Goal: Check status: Check status

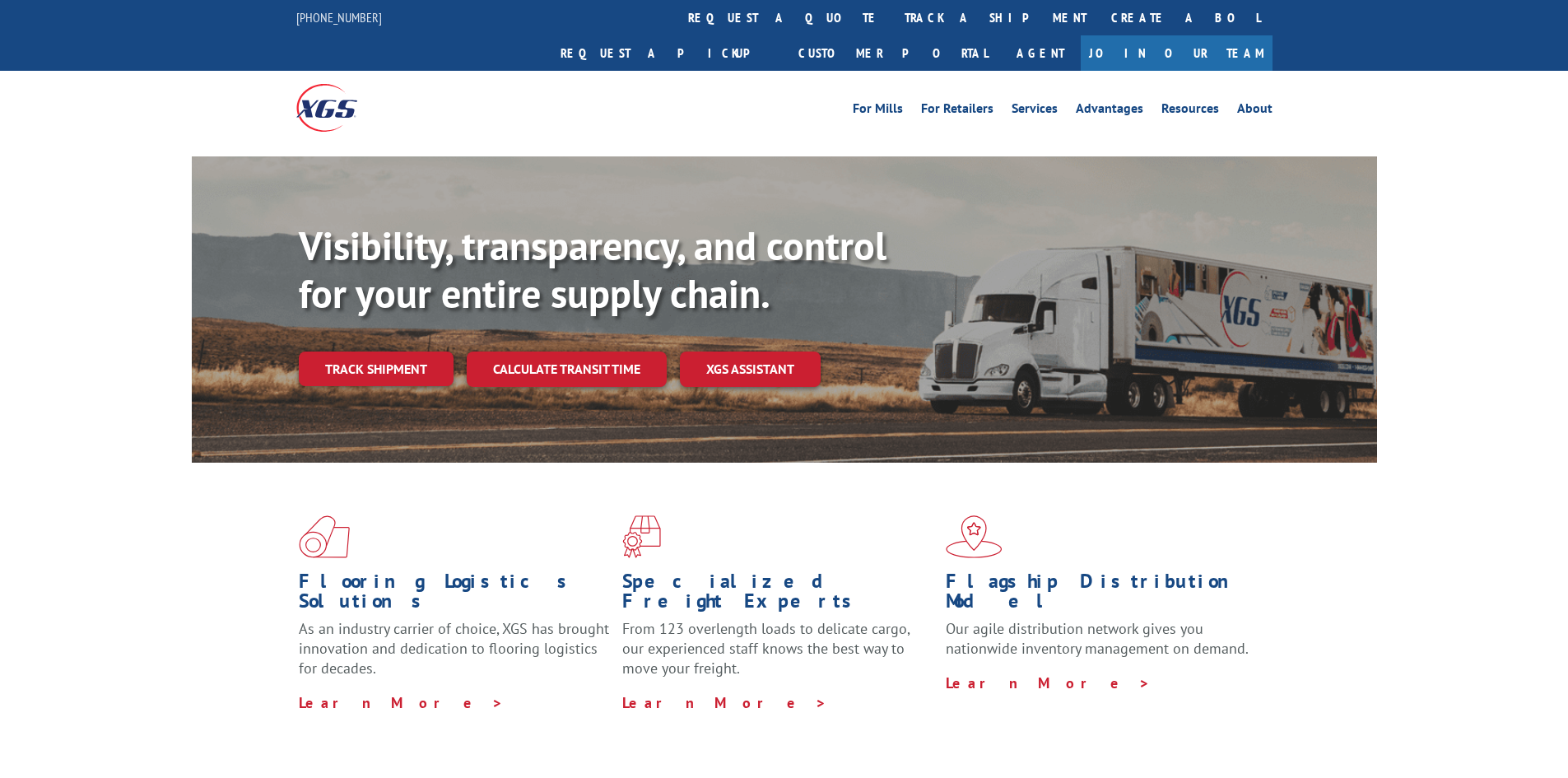
click at [381, 351] on div "Visibility, transparency, and control for your entire supply chain. Track shipm…" at bounding box center [838, 337] width 1078 height 230
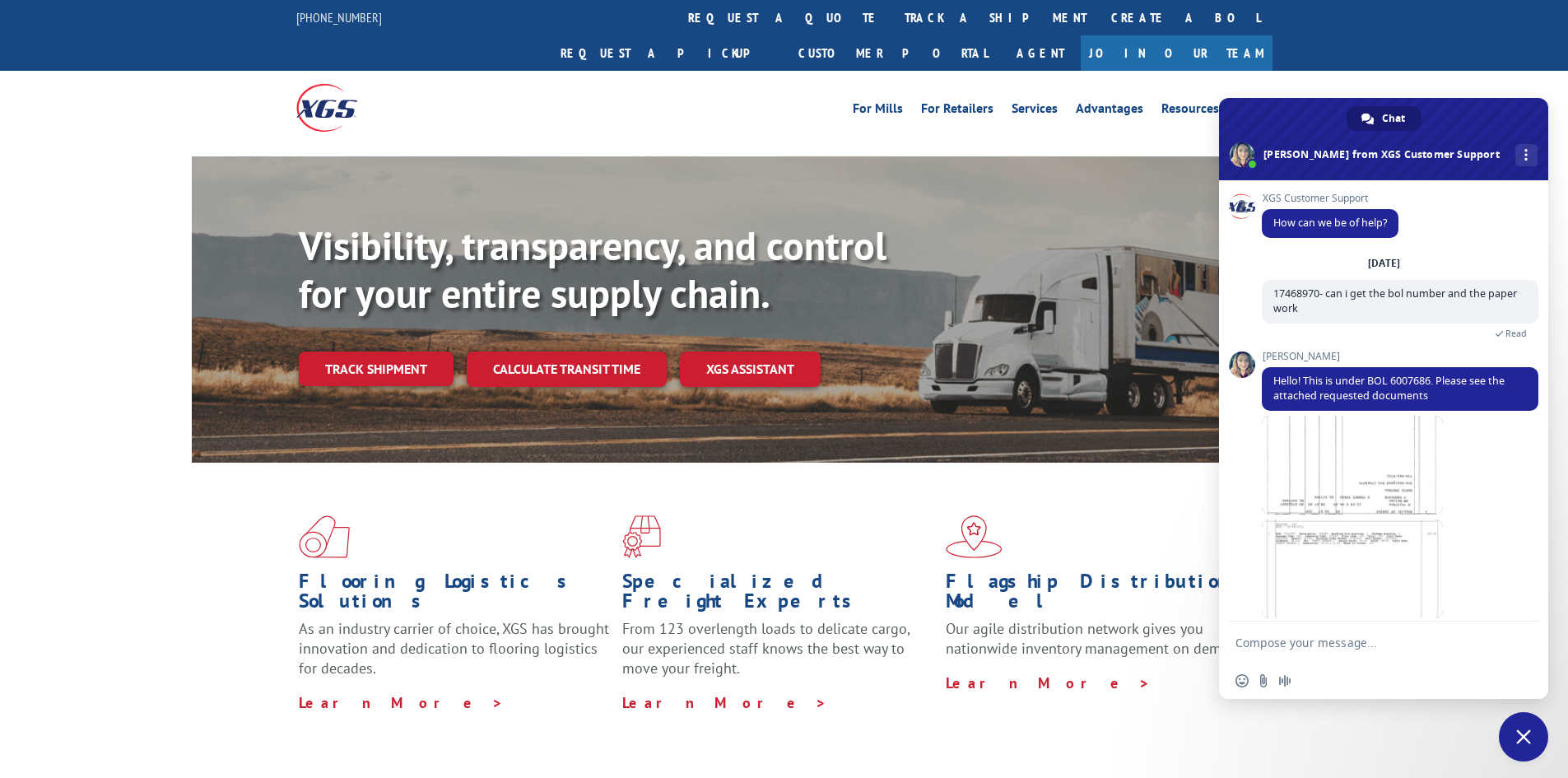
scroll to position [158, 0]
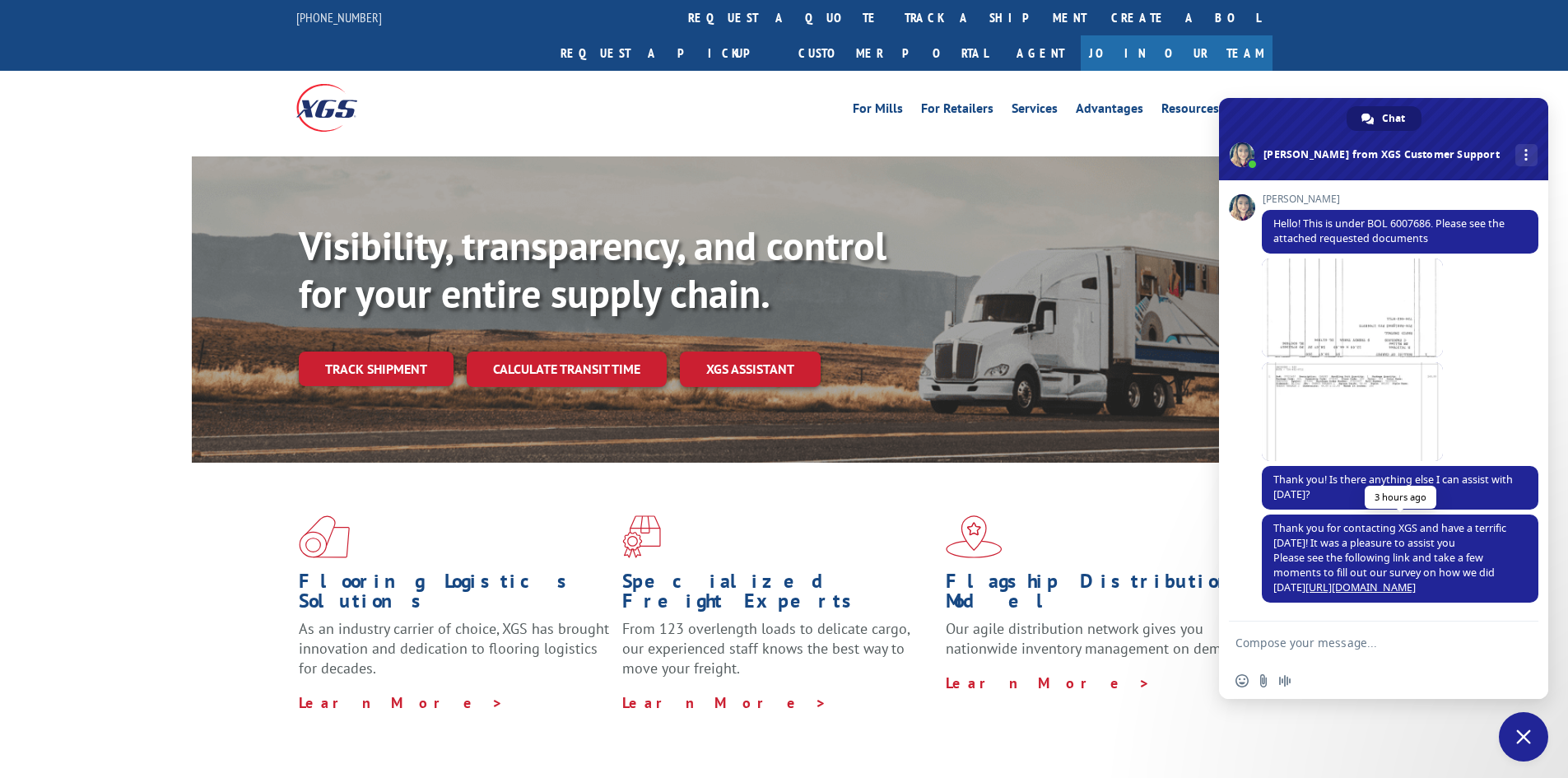
click at [1358, 590] on link "[URL][DOMAIN_NAME]" at bounding box center [1360, 587] width 110 height 14
click at [396, 352] on link "Track shipment" at bounding box center [376, 369] width 155 height 35
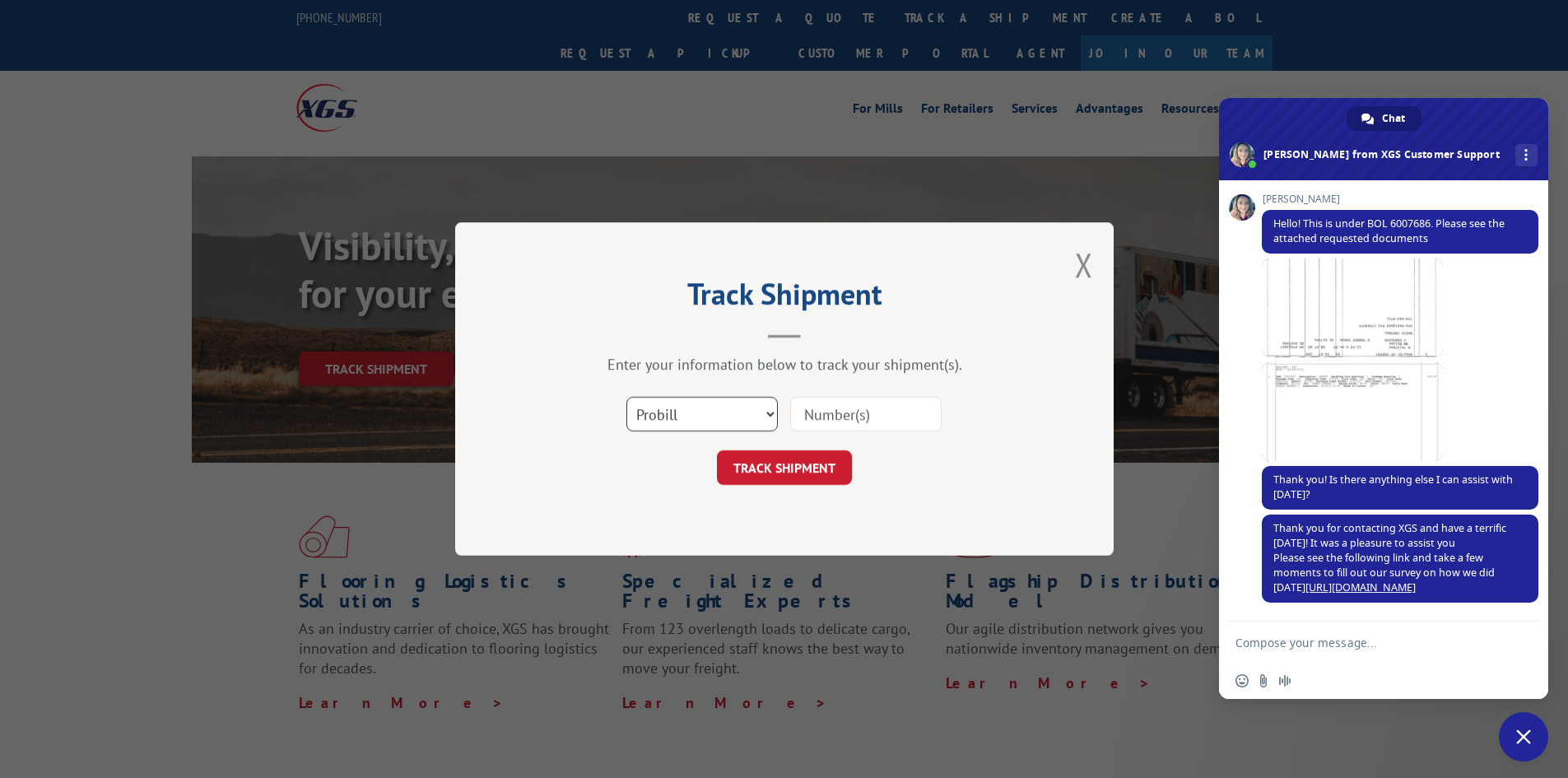
drag, startPoint x: 657, startPoint y: 416, endPoint x: 664, endPoint y: 427, distance: 13.0
click at [657, 416] on select "Select category... Probill BOL PO" at bounding box center [702, 415] width 151 height 35
select select "po"
click at [626, 397] on select "Select category... Probill BOL PO" at bounding box center [702, 415] width 151 height 35
click at [814, 410] on input at bounding box center [866, 415] width 151 height 35
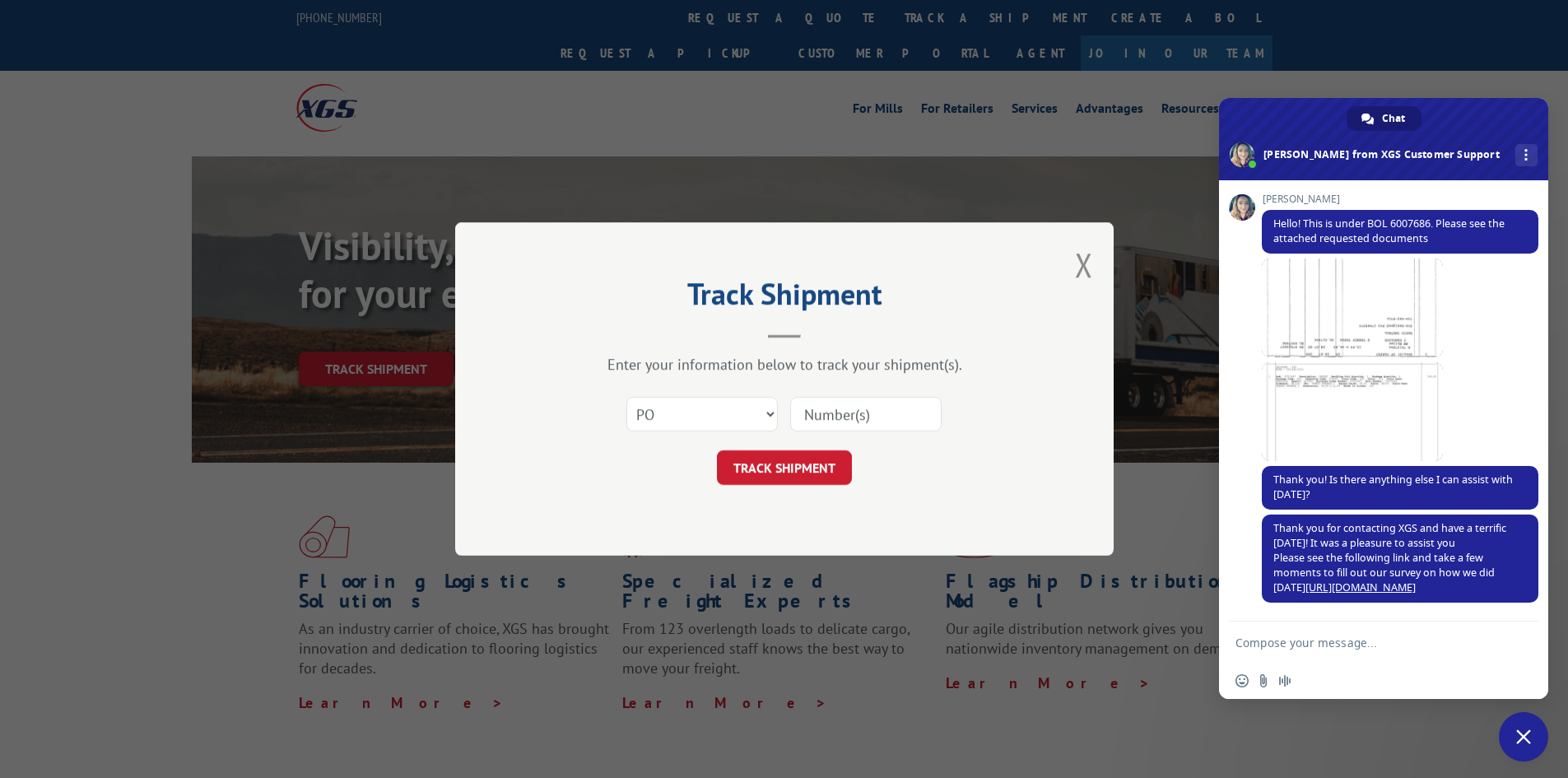
paste input "38535445"
type input "38535445"
click at [820, 469] on button "TRACK SHIPMENT" at bounding box center [784, 467] width 135 height 35
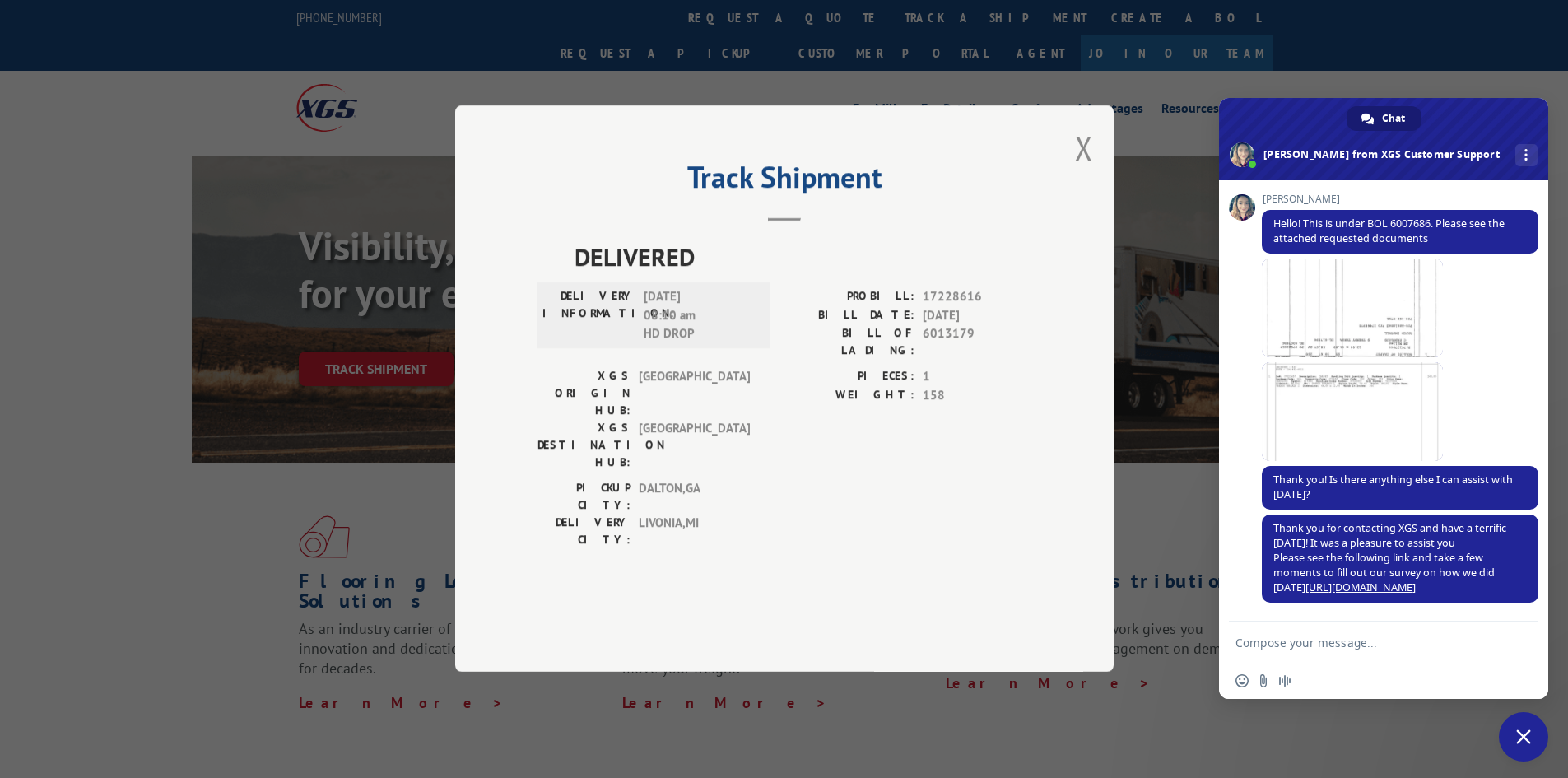
click at [938, 307] on span "17228616" at bounding box center [976, 297] width 108 height 19
click at [940, 307] on span "17228616" at bounding box center [976, 297] width 108 height 19
copy span "17228616"
click at [1321, 637] on textarea "Compose your message..." at bounding box center [1366, 643] width 260 height 15
paste textarea "17228616"
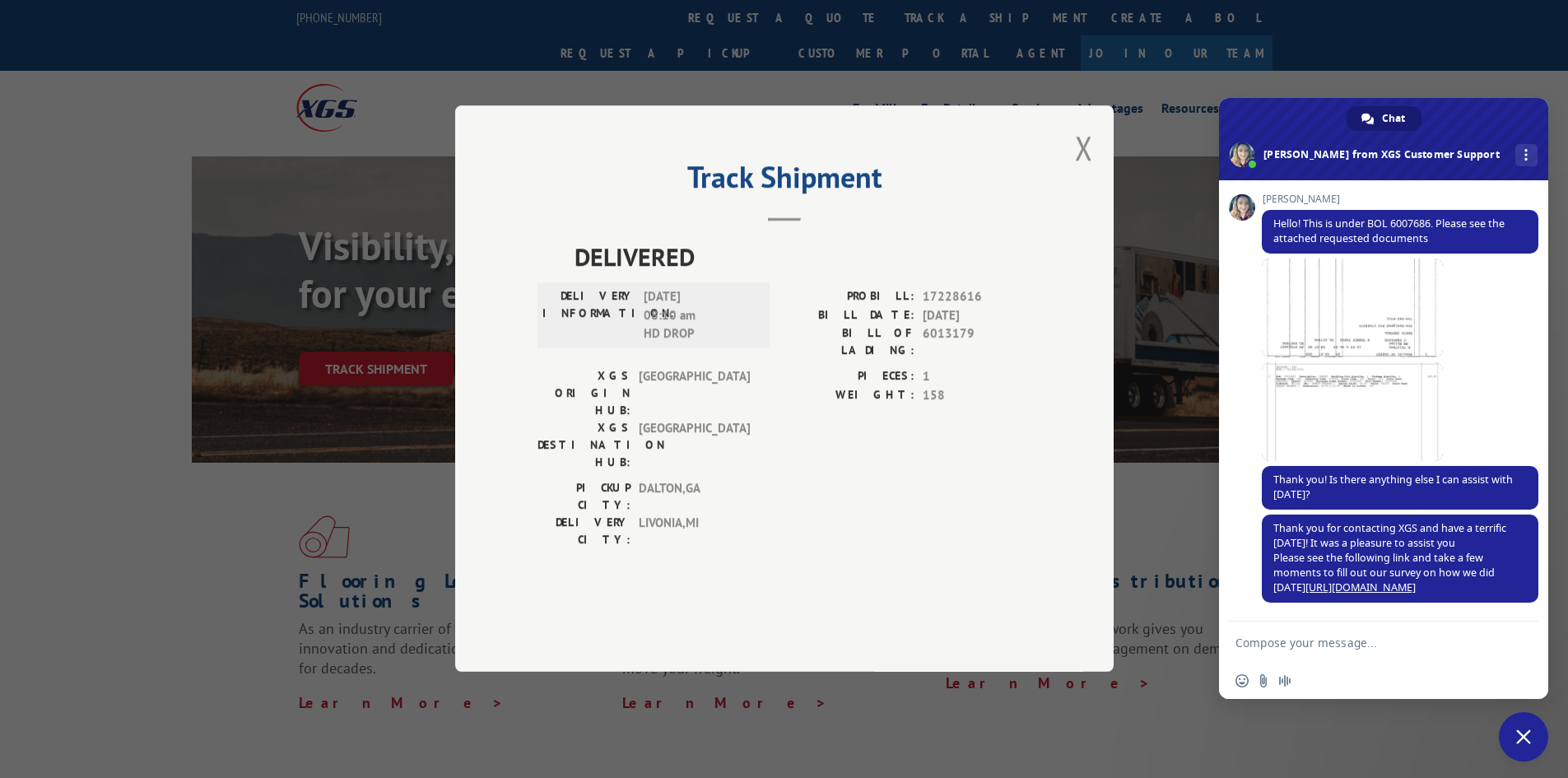
type textarea "17228616"
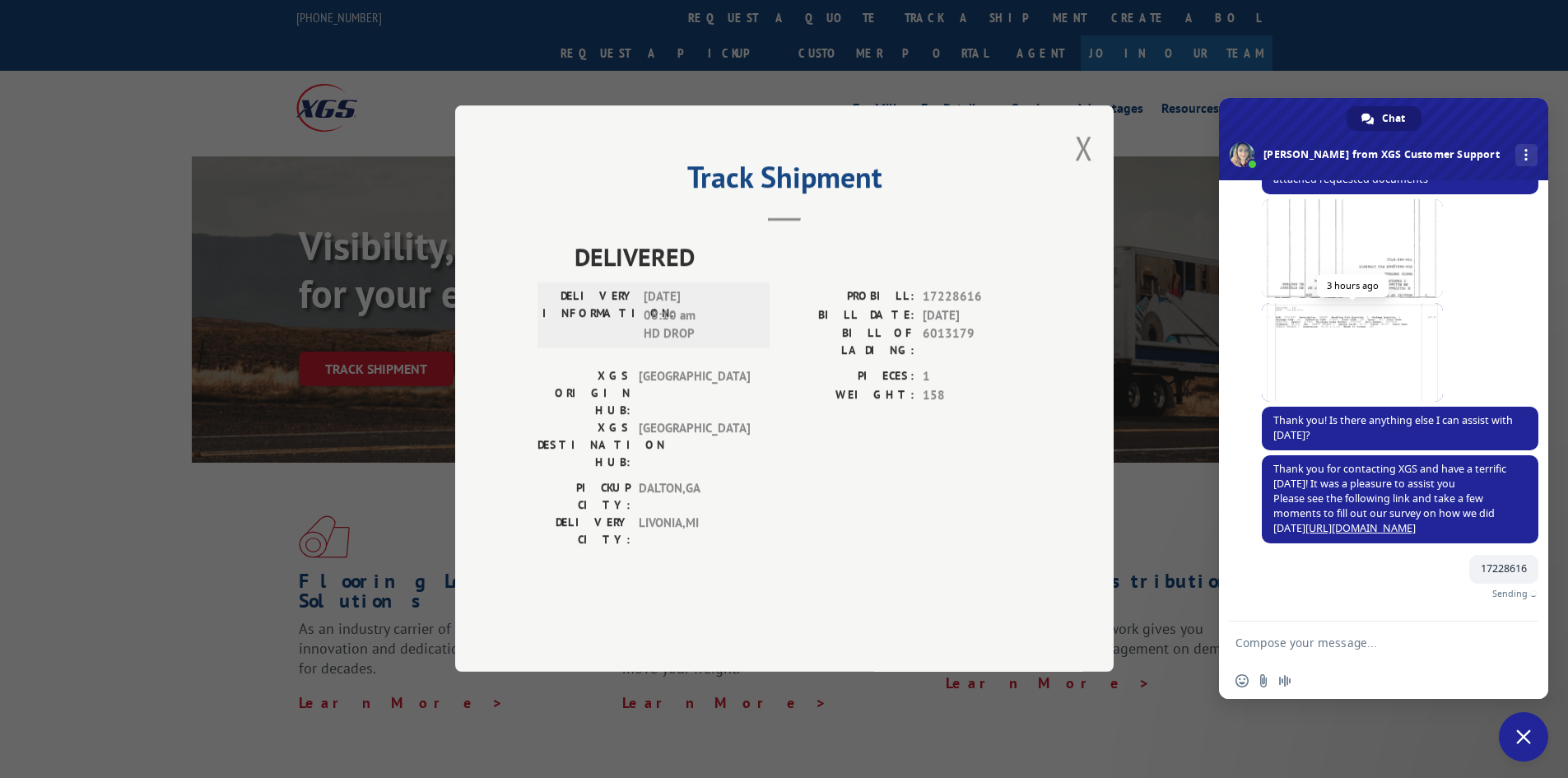
scroll to position [198, 0]
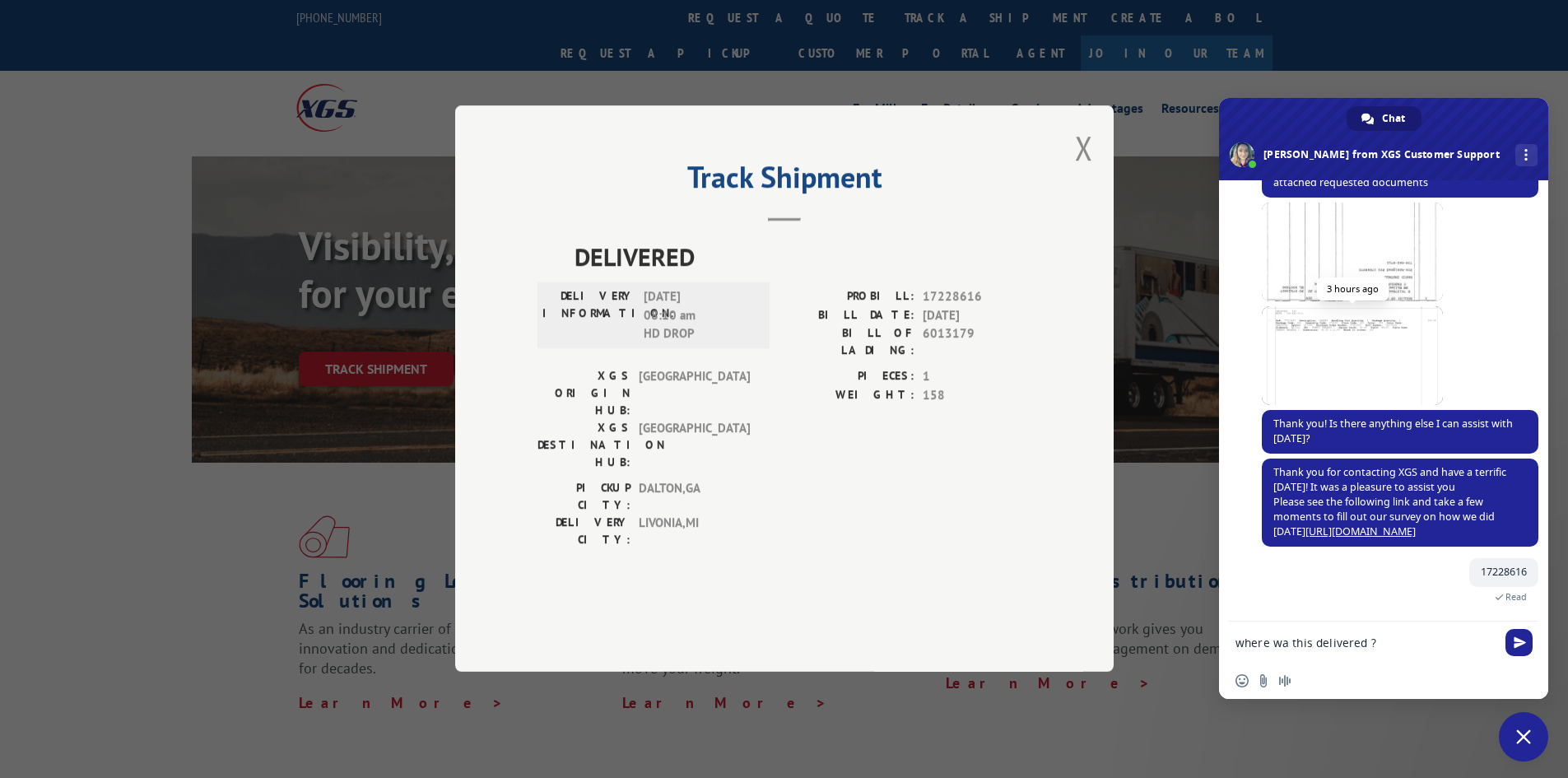
type textarea "where wa this delivered ?"
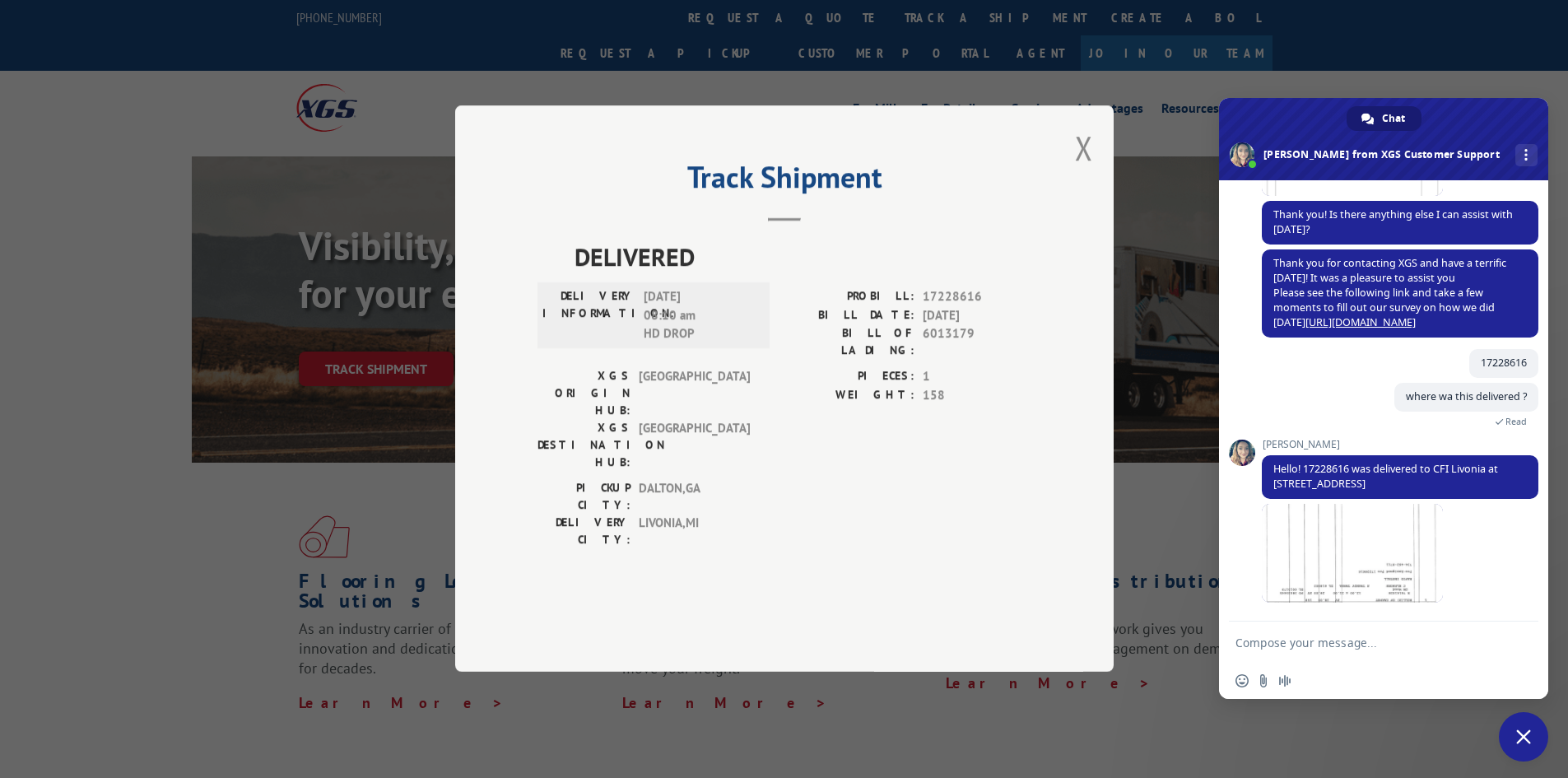
scroll to position [407, 0]
click at [1407, 553] on span at bounding box center [1352, 553] width 181 height 98
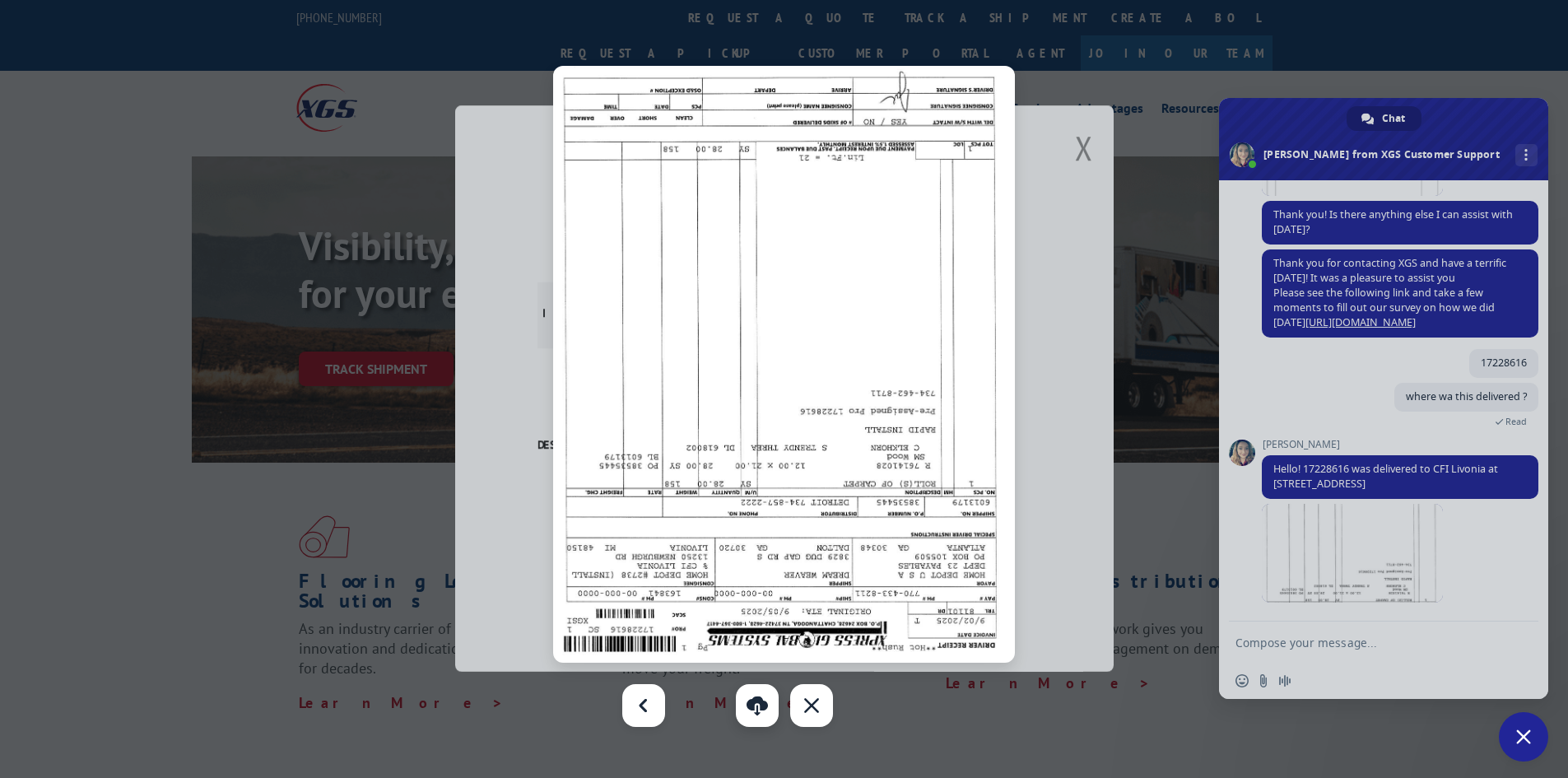
click at [769, 697] on link "Download" at bounding box center [757, 705] width 43 height 43
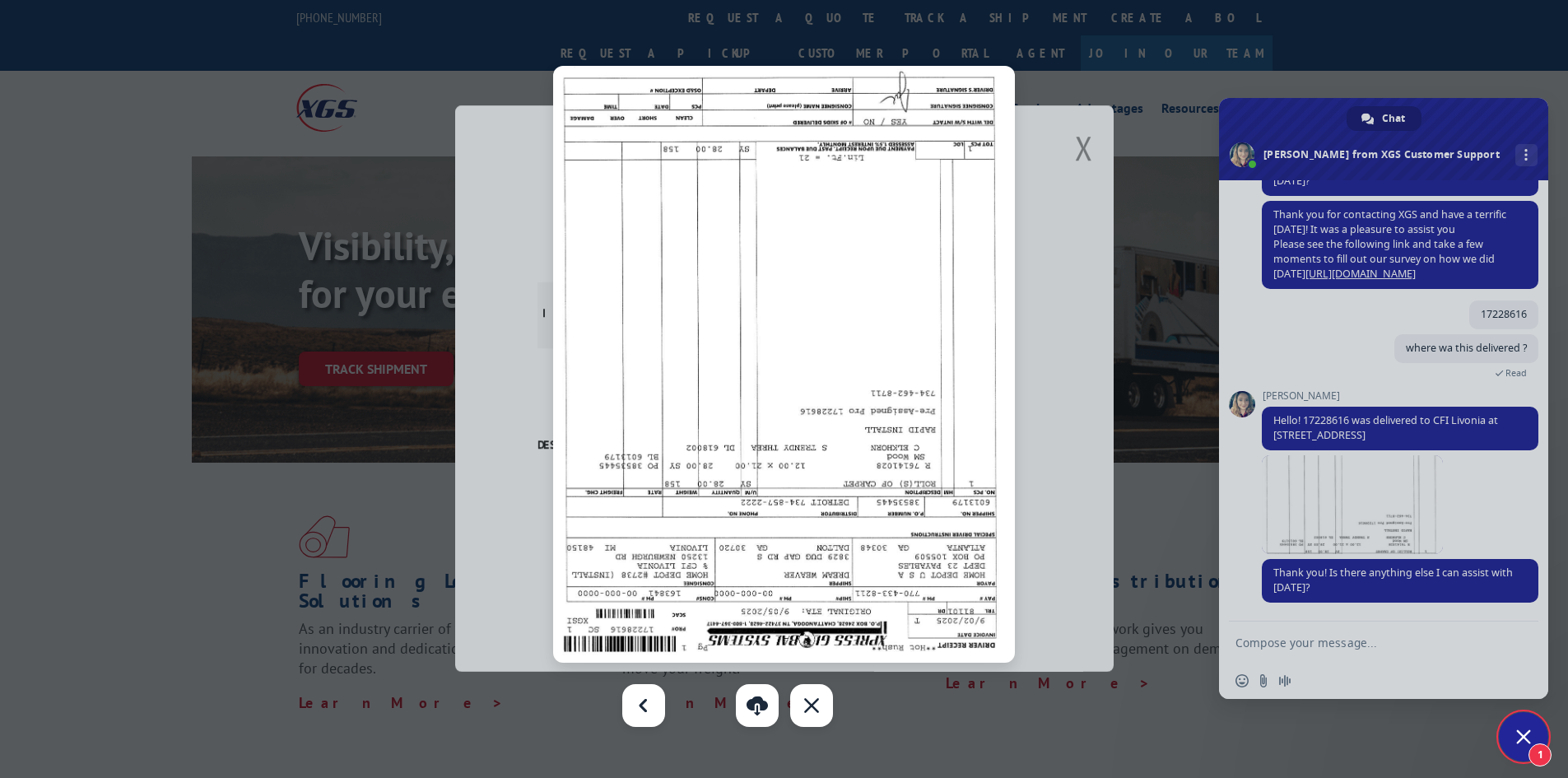
scroll to position [487, 0]
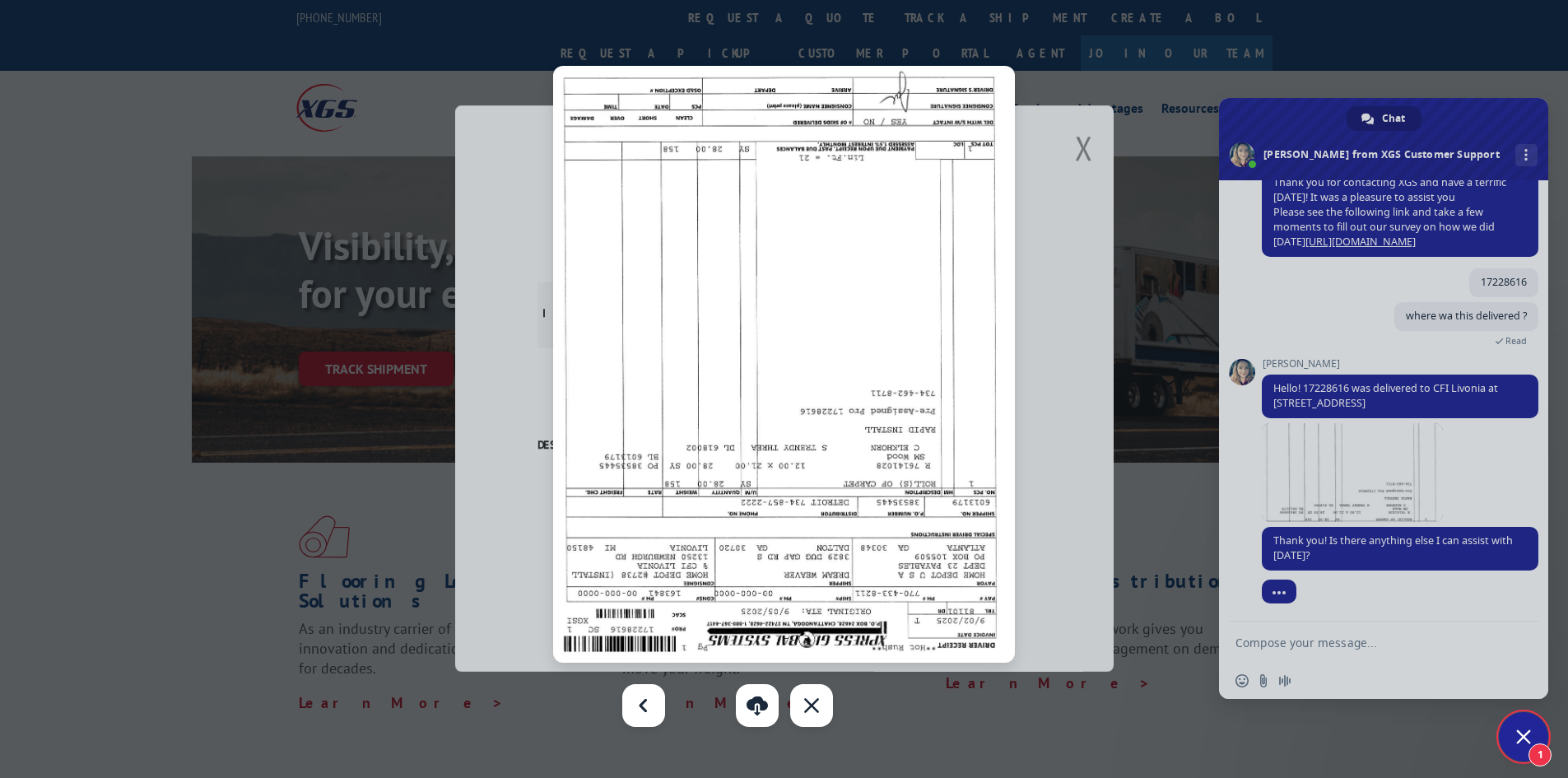
drag, startPoint x: 1157, startPoint y: 645, endPoint x: 1172, endPoint y: 650, distance: 15.8
click at [1163, 636] on div at bounding box center [784, 389] width 1568 height 778
